Goal: Task Accomplishment & Management: Manage account settings

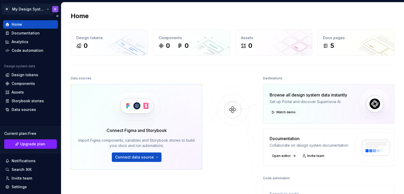
click at [53, 12] on html "M My Design System D Home Documentation Analytics Code automation Design system…" at bounding box center [202, 97] width 404 height 194
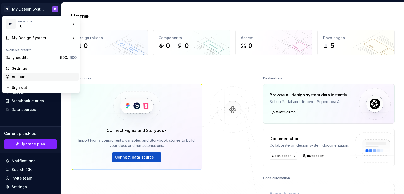
click at [31, 76] on div "Account" at bounding box center [44, 76] width 65 height 5
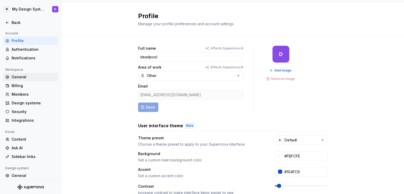
click at [32, 74] on div "General" at bounding box center [34, 76] width 44 height 5
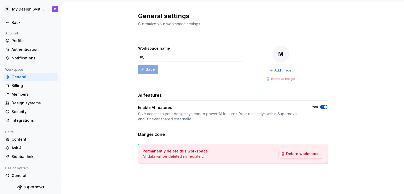
click at [32, 74] on div "General" at bounding box center [34, 76] width 44 height 5
click at [8, 39] on icon at bounding box center [7, 41] width 4 height 4
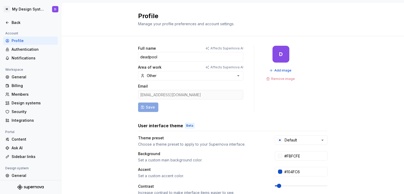
click at [8, 39] on icon at bounding box center [7, 41] width 4 height 4
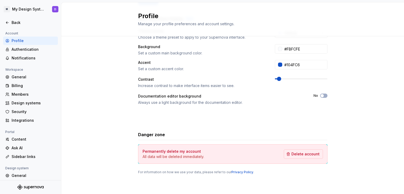
scroll to position [107, 0]
click at [302, 153] on span "Delete account" at bounding box center [305, 153] width 28 height 5
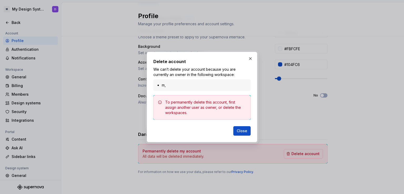
click at [205, 83] on li "m," at bounding box center [205, 85] width 86 height 5
click at [238, 131] on span "Close" at bounding box center [242, 130] width 11 height 5
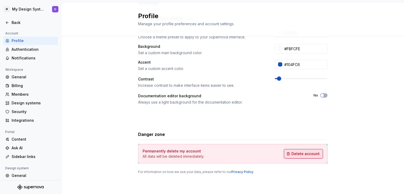
click at [307, 152] on span "Delete account" at bounding box center [305, 153] width 28 height 5
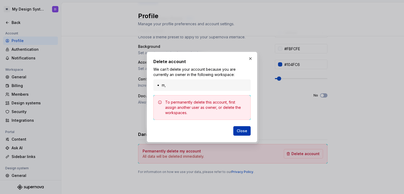
click at [241, 130] on span "Close" at bounding box center [242, 130] width 11 height 5
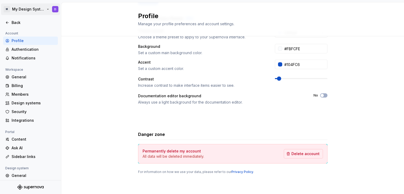
click at [55, 11] on html "M My Design System D Back Account Profile Authentication Notifications Workspac…" at bounding box center [202, 97] width 404 height 194
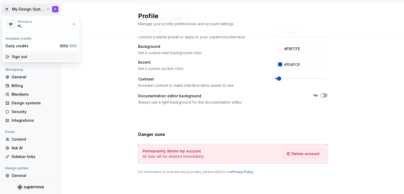
click at [28, 56] on div "Sign out" at bounding box center [44, 56] width 65 height 5
